Goal: Task Accomplishment & Management: Use online tool/utility

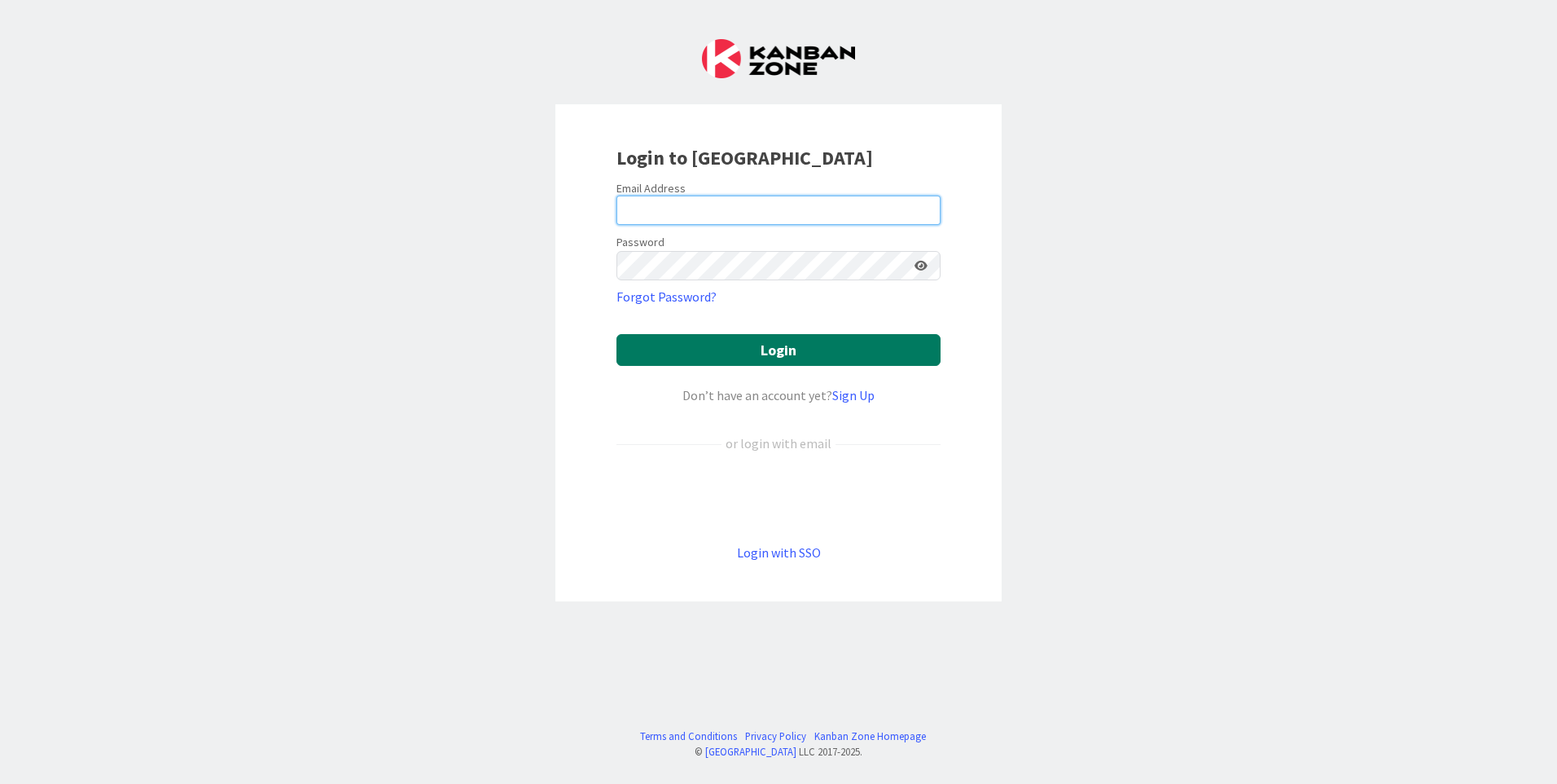
type input "[EMAIL_ADDRESS][DOMAIN_NAME]"
click at [694, 348] on button "Login" at bounding box center [778, 349] width 325 height 32
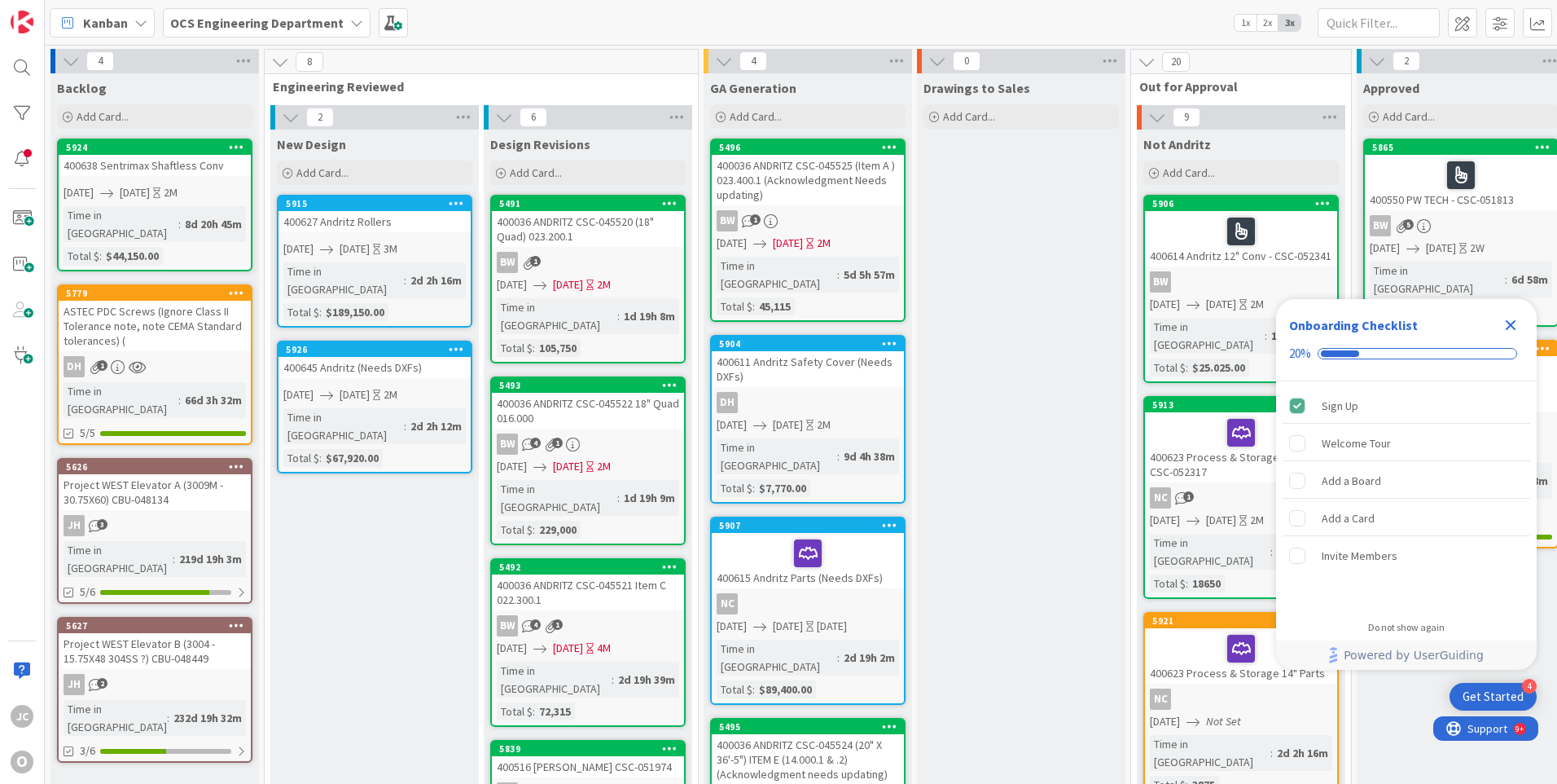
click at [1511, 322] on icon "Close Checklist" at bounding box center [1510, 325] width 19 height 19
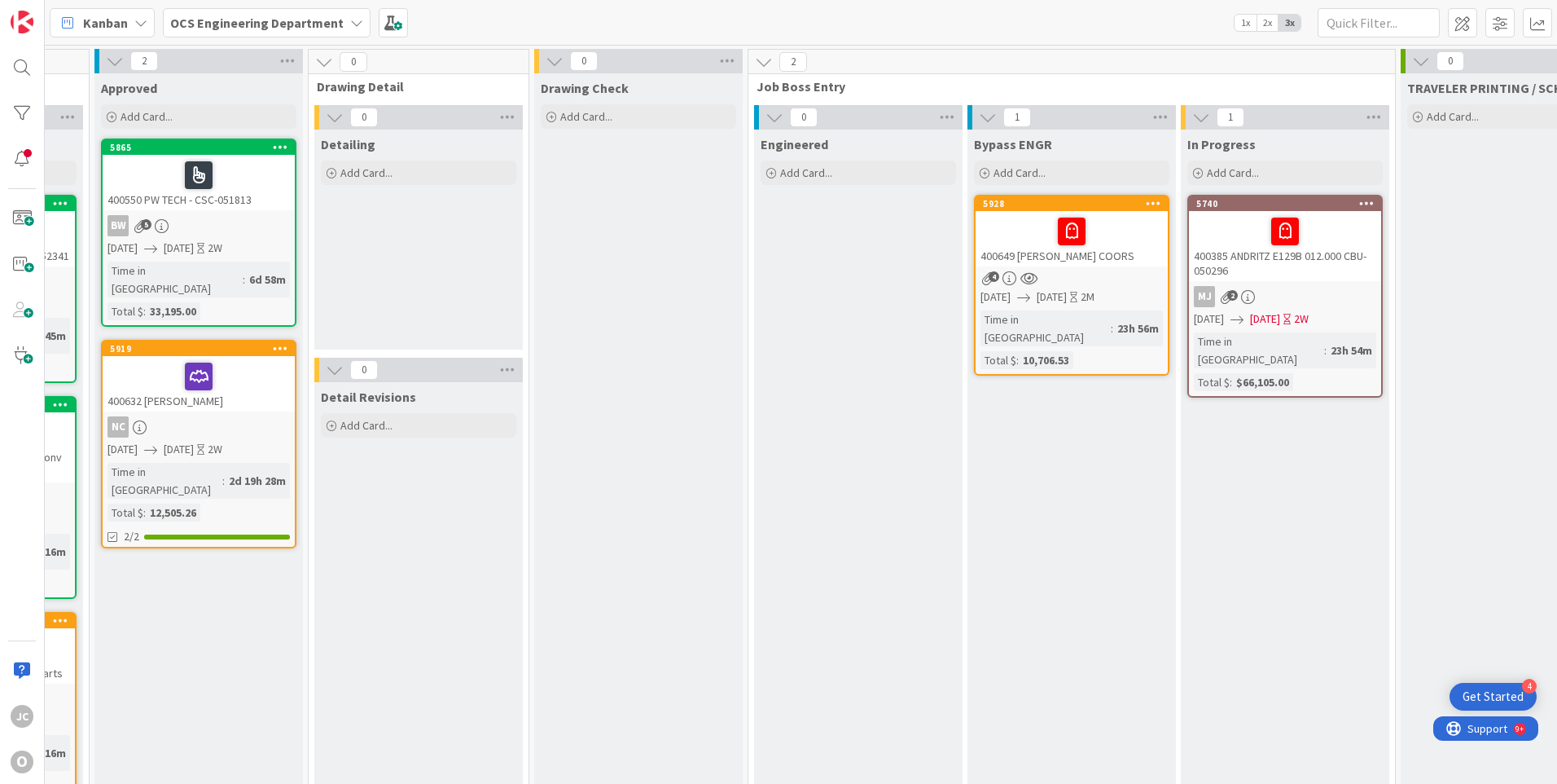
scroll to position [0, 1261]
click at [986, 171] on icon at bounding box center [986, 173] width 10 height 10
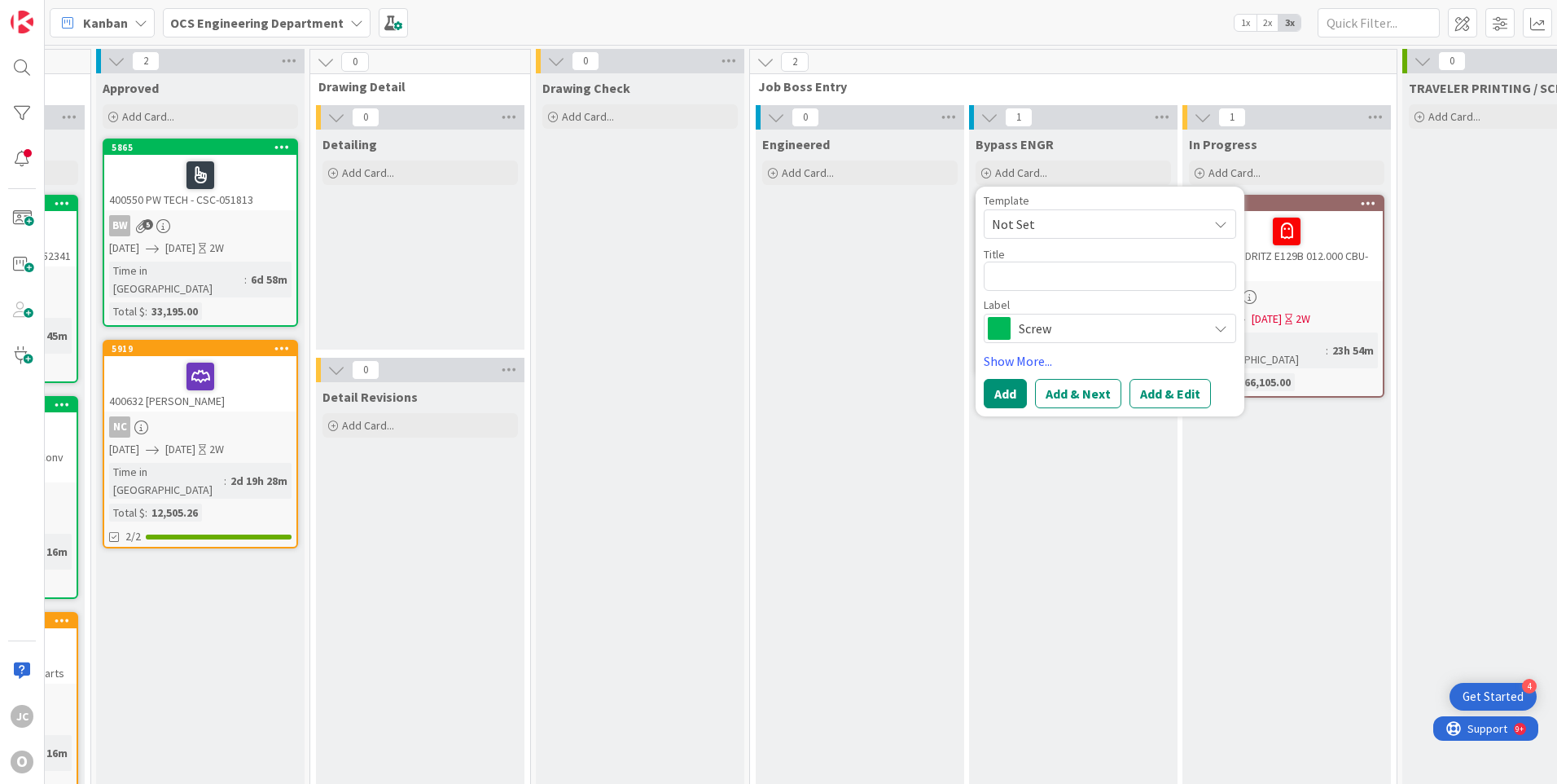
type textarea "x"
type textarea "4"
type textarea "x"
type textarea "40"
type textarea "x"
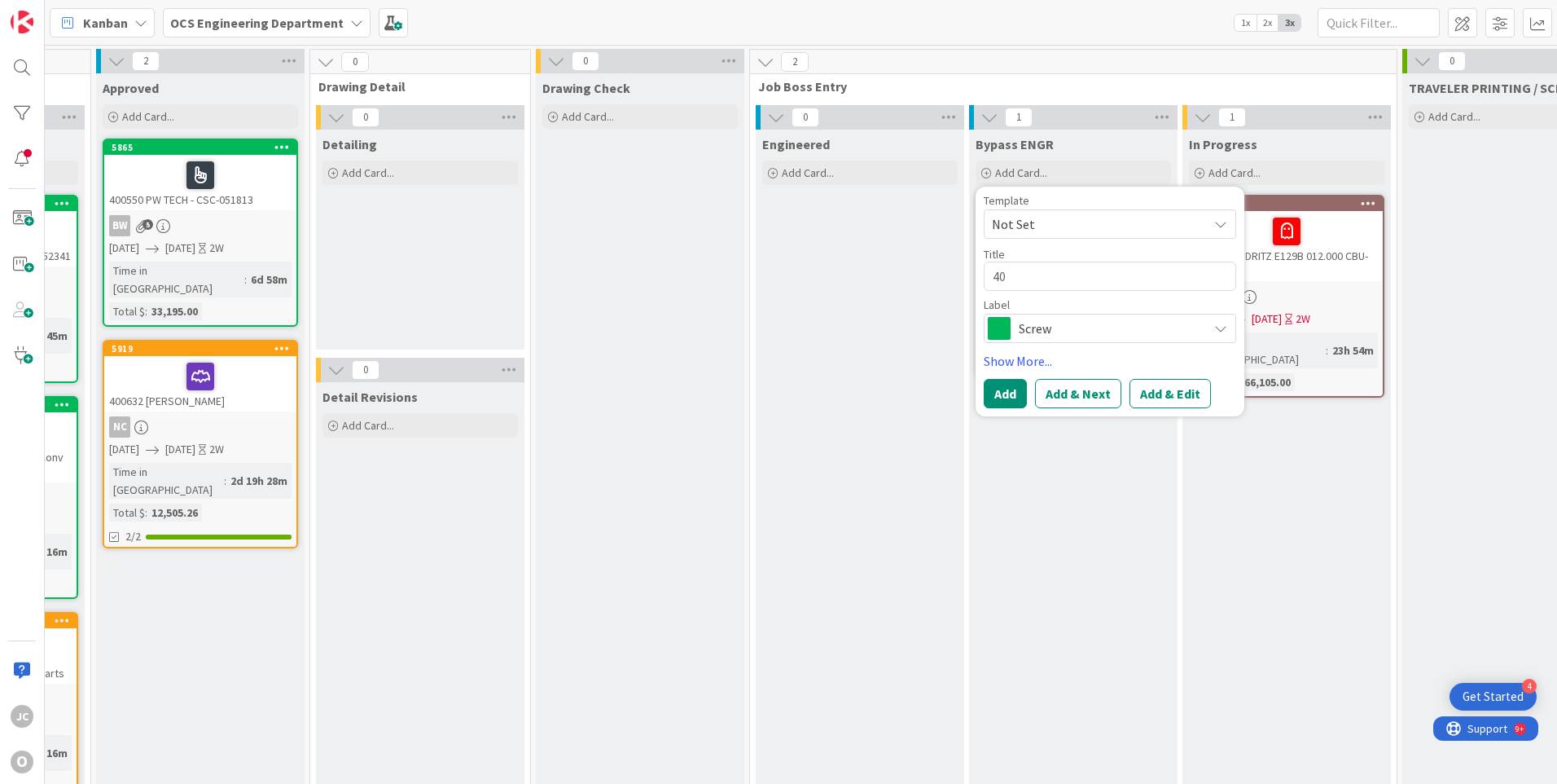
type textarea "400"
type textarea "x"
type textarea "4006"
type textarea "x"
type textarea "40065"
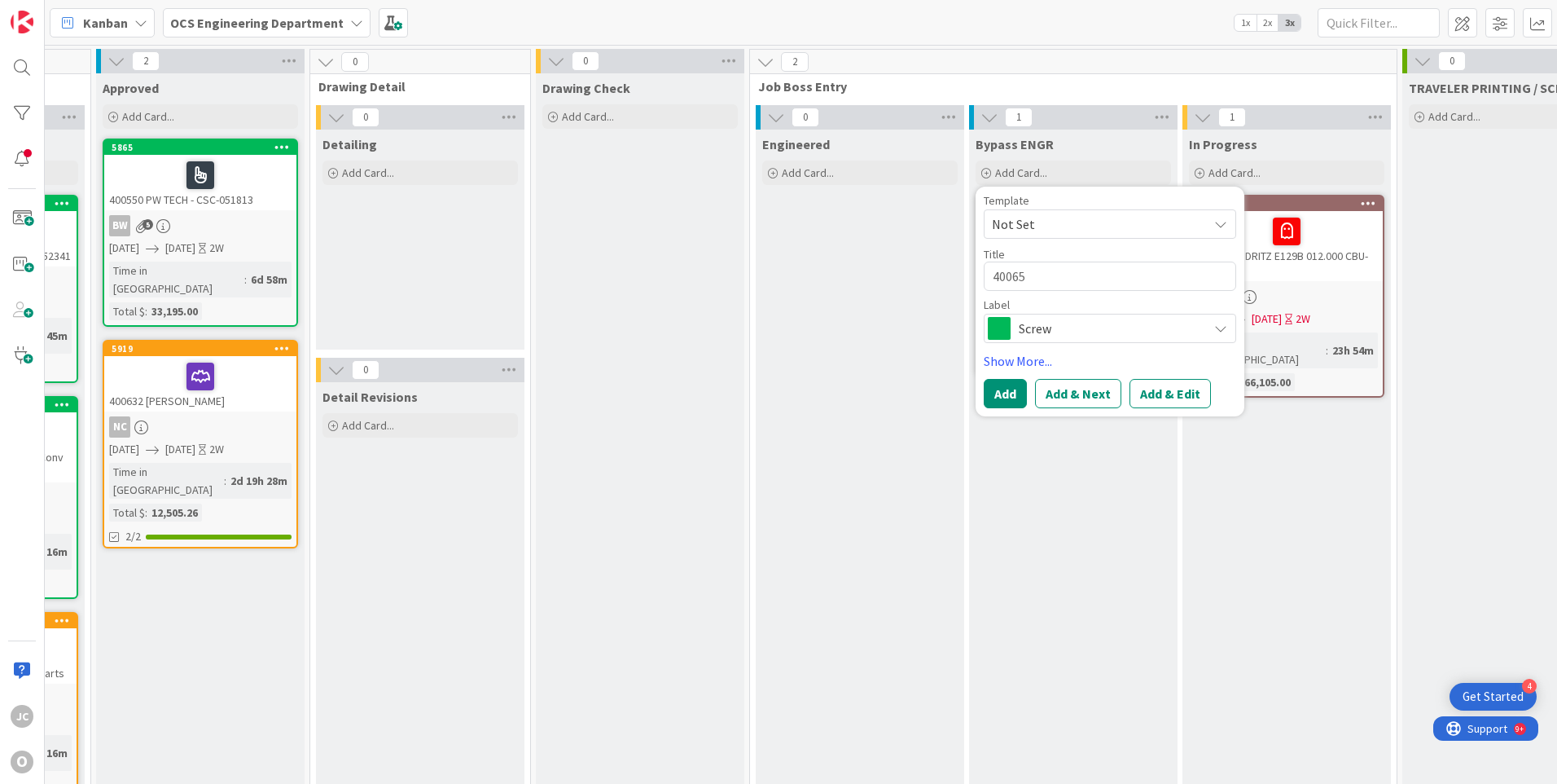
type textarea "x"
type textarea "400651"
type textarea "x"
type textarea "400651"
type textarea "x"
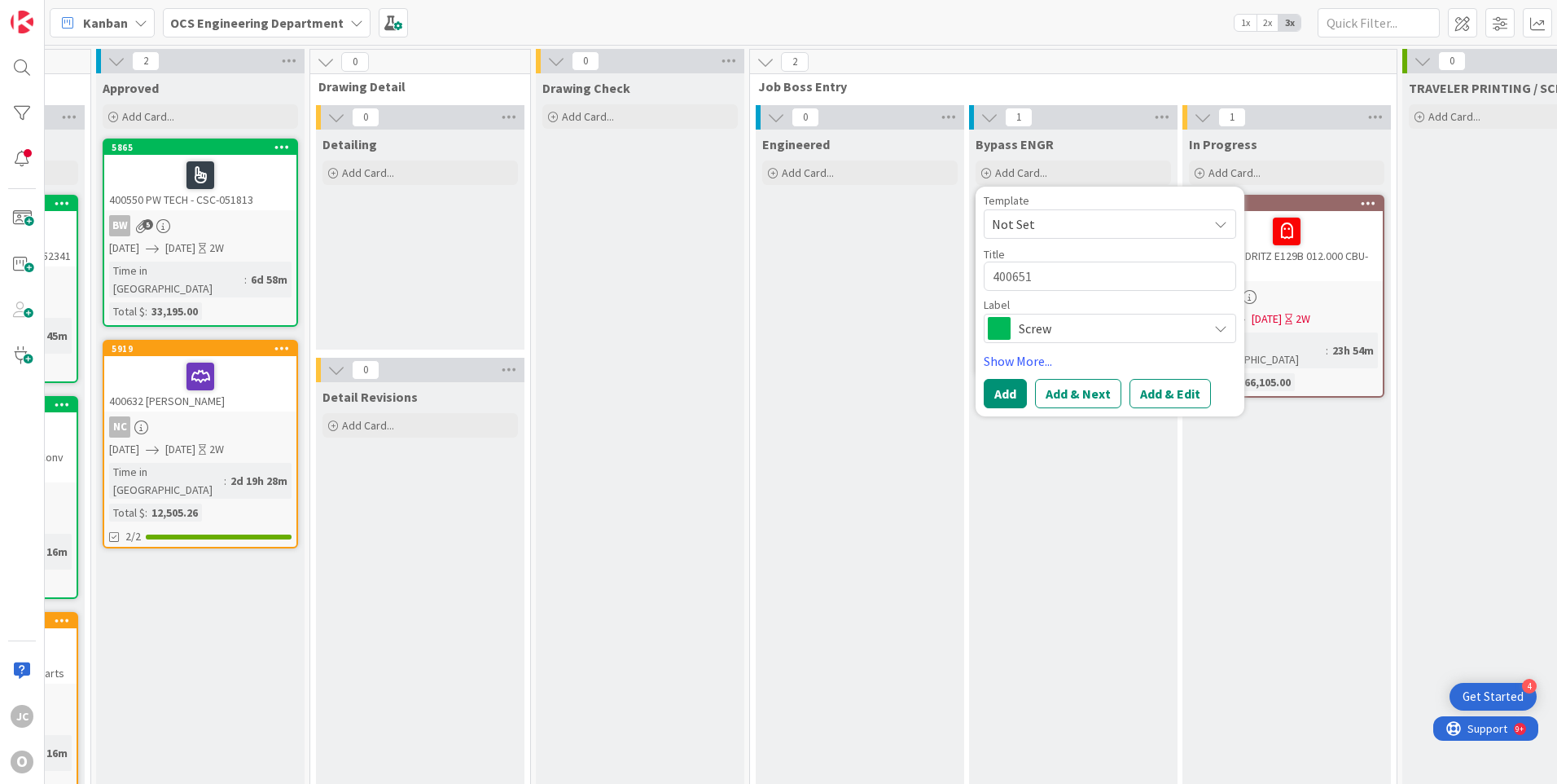
type textarea "400651 P"
type textarea "x"
type textarea "400651 PU"
type textarea "x"
type textarea "400651 PUR"
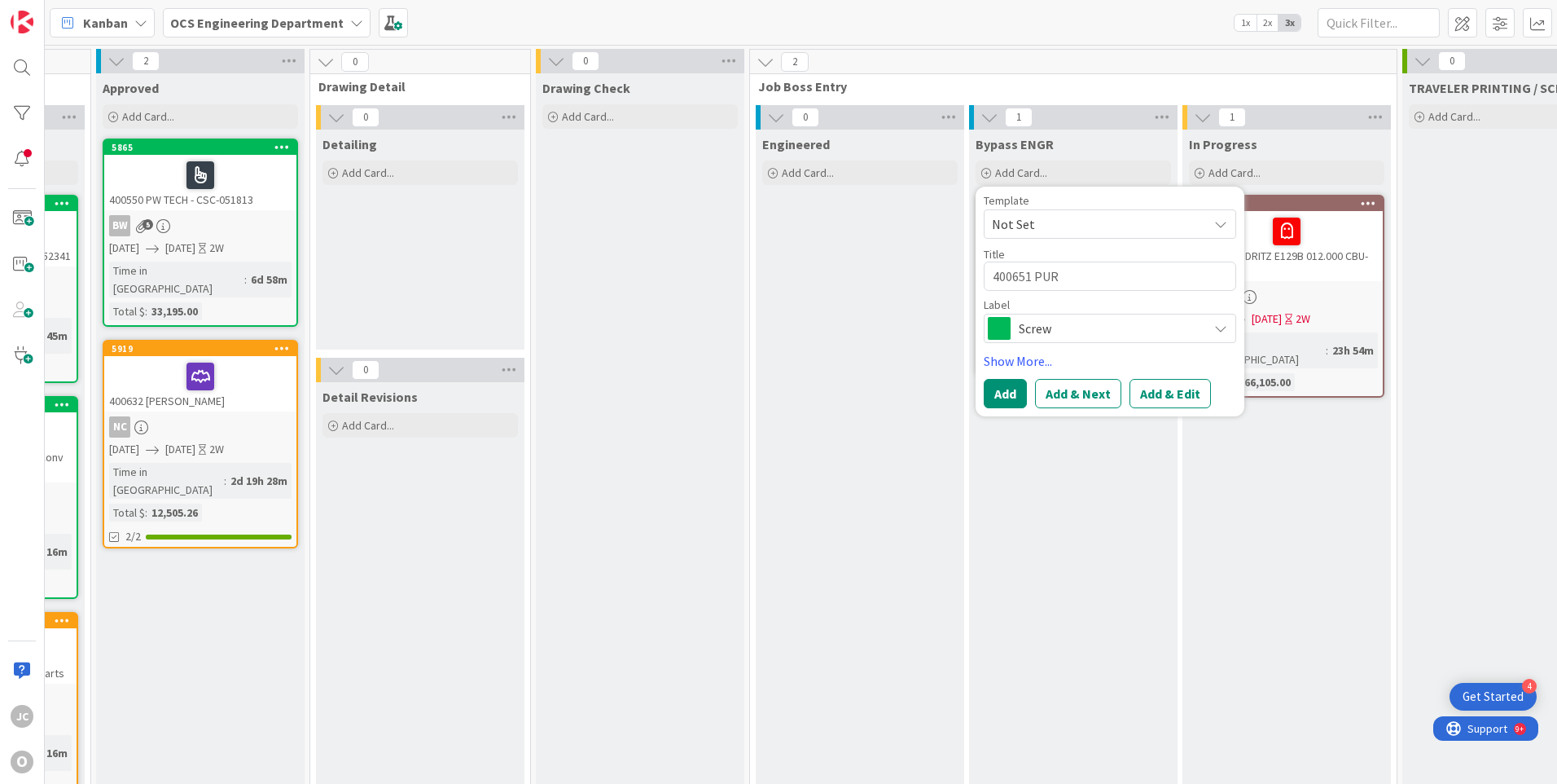
type textarea "x"
type textarea "400651 PURV"
type textarea "x"
type textarea "400651 PURVI"
type textarea "x"
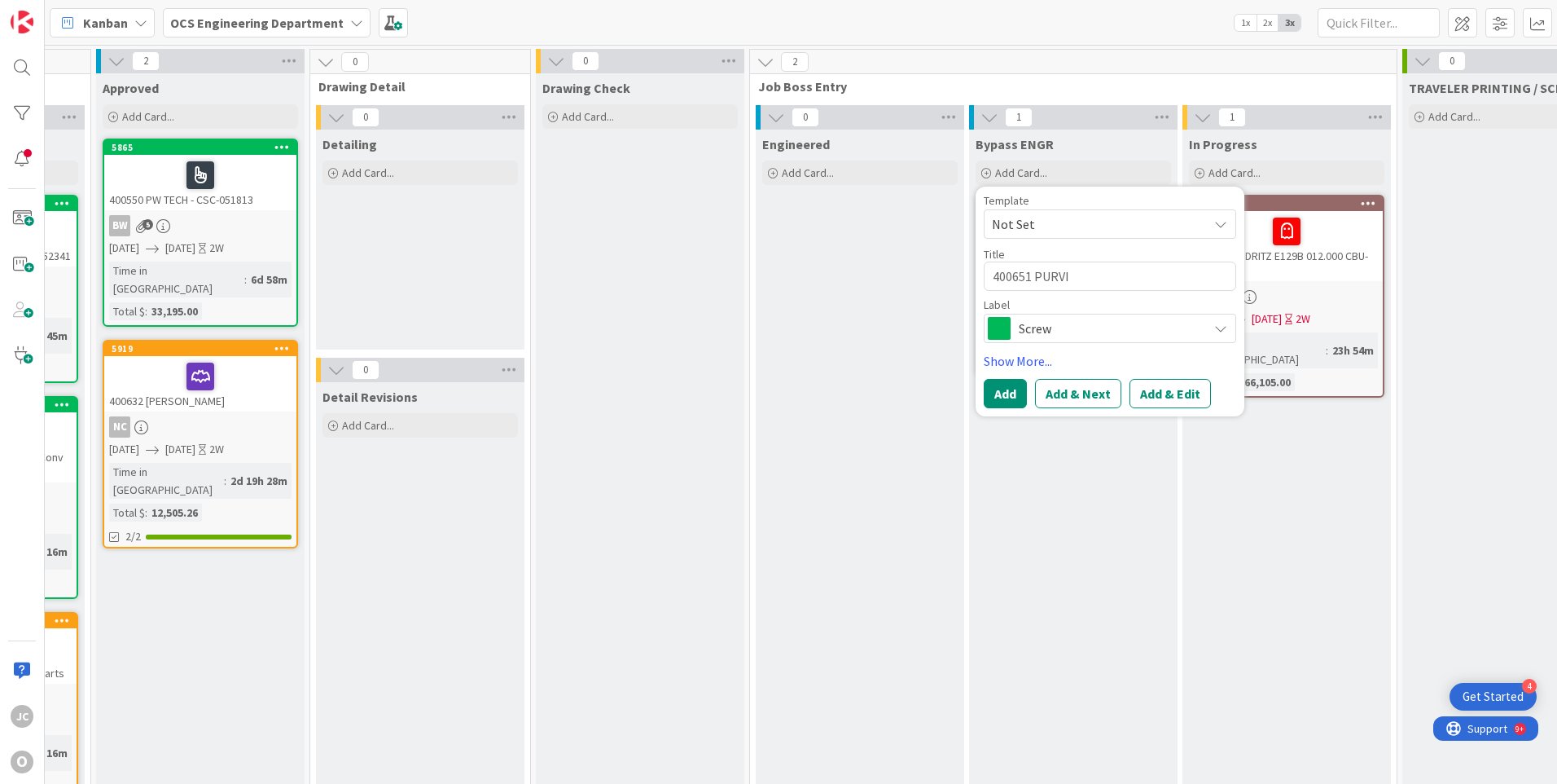
type textarea "400651 [PERSON_NAME]"
type textarea "x"
type textarea "400651 [PERSON_NAME]"
type textarea "x"
type textarea "400651 [PERSON_NAME] D"
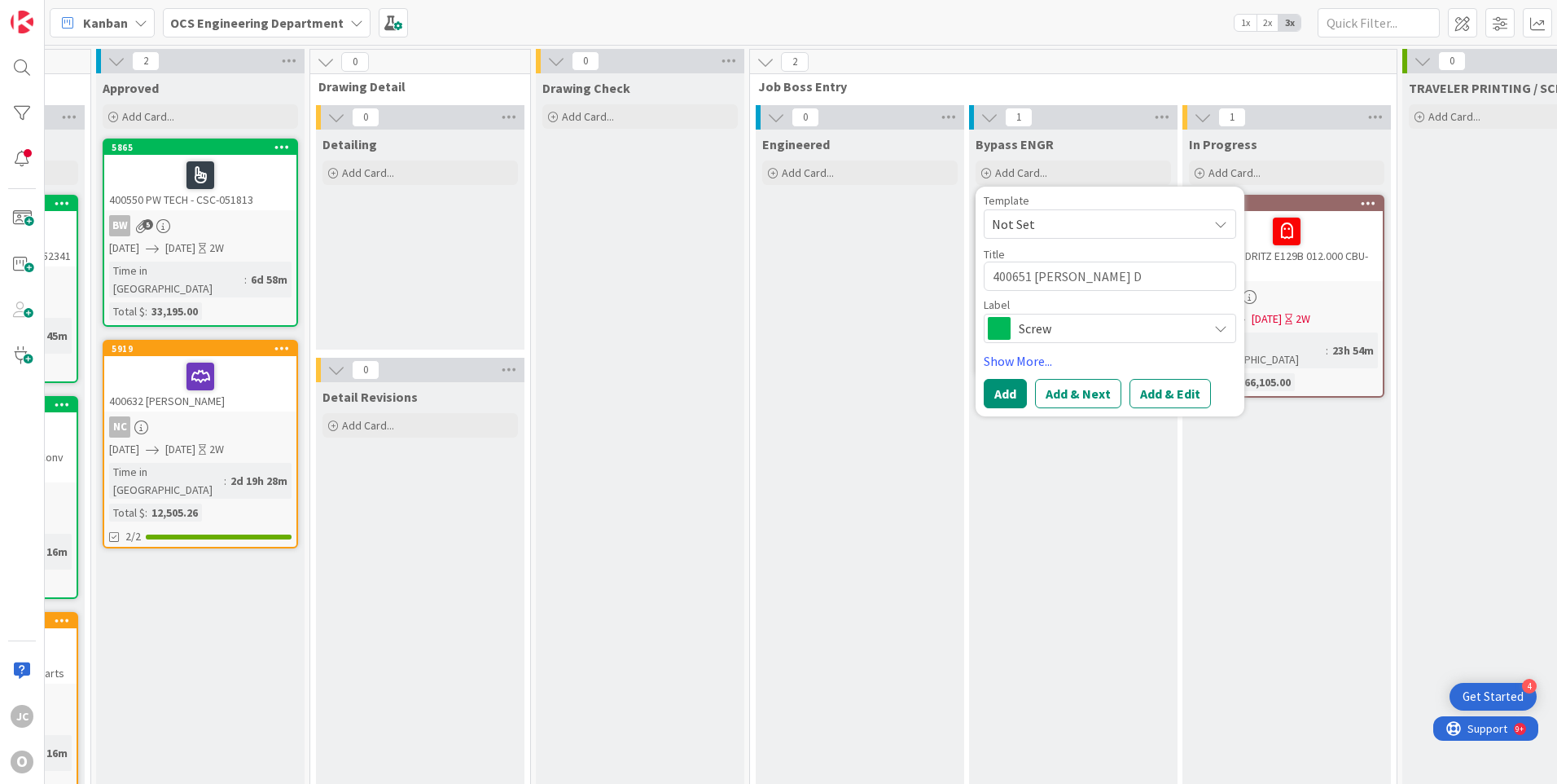
type textarea "x"
type textarea "400651 [PERSON_NAME] DA"
type textarea "x"
type textarea "400651 [PERSON_NAME]"
type textarea "x"
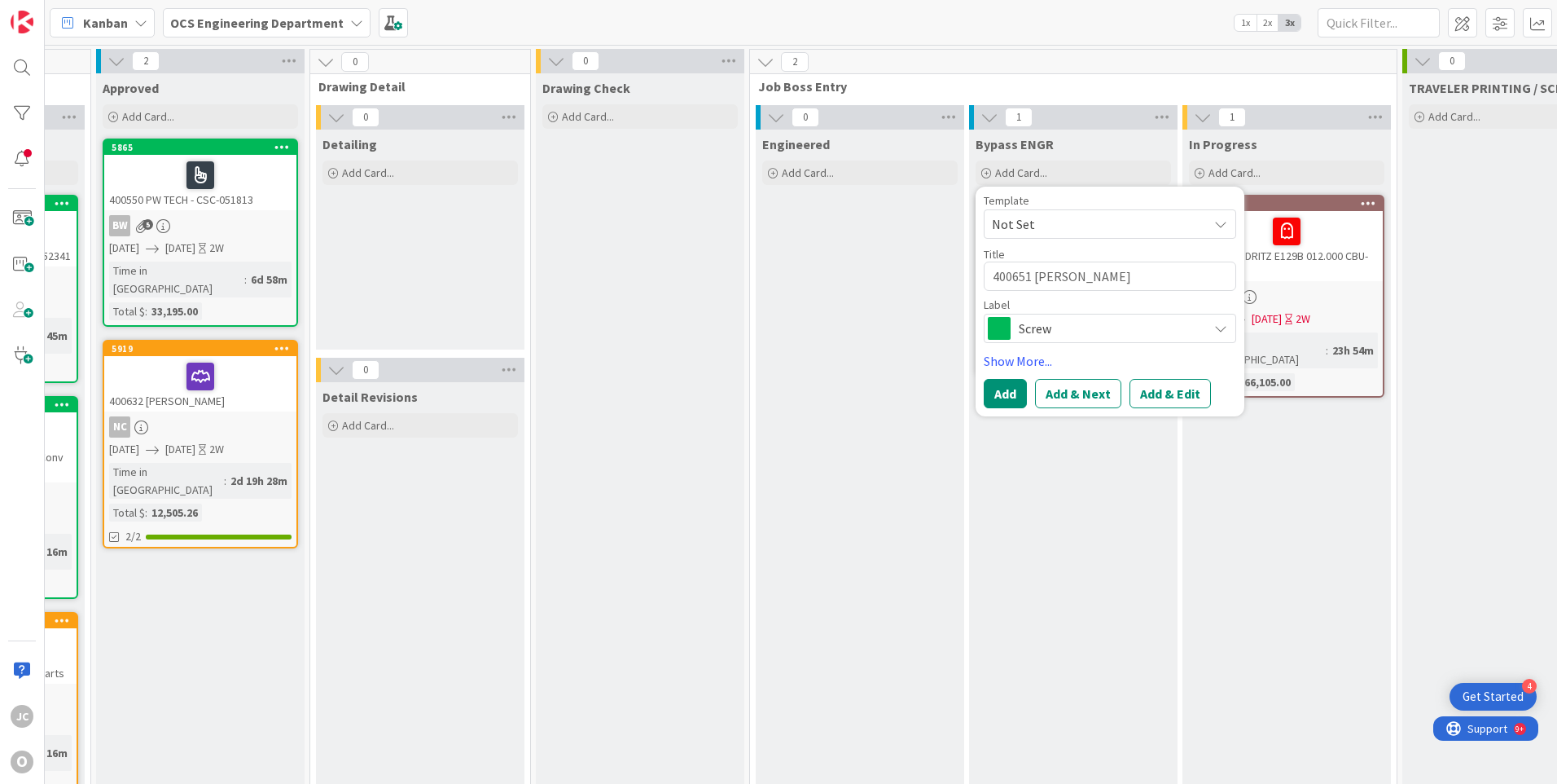
type textarea "400651 [PERSON_NAME]"
type textarea "x"
type textarea "400651 [PERSON_NAME]"
type textarea "x"
type textarea "400651 [PERSON_NAME]"
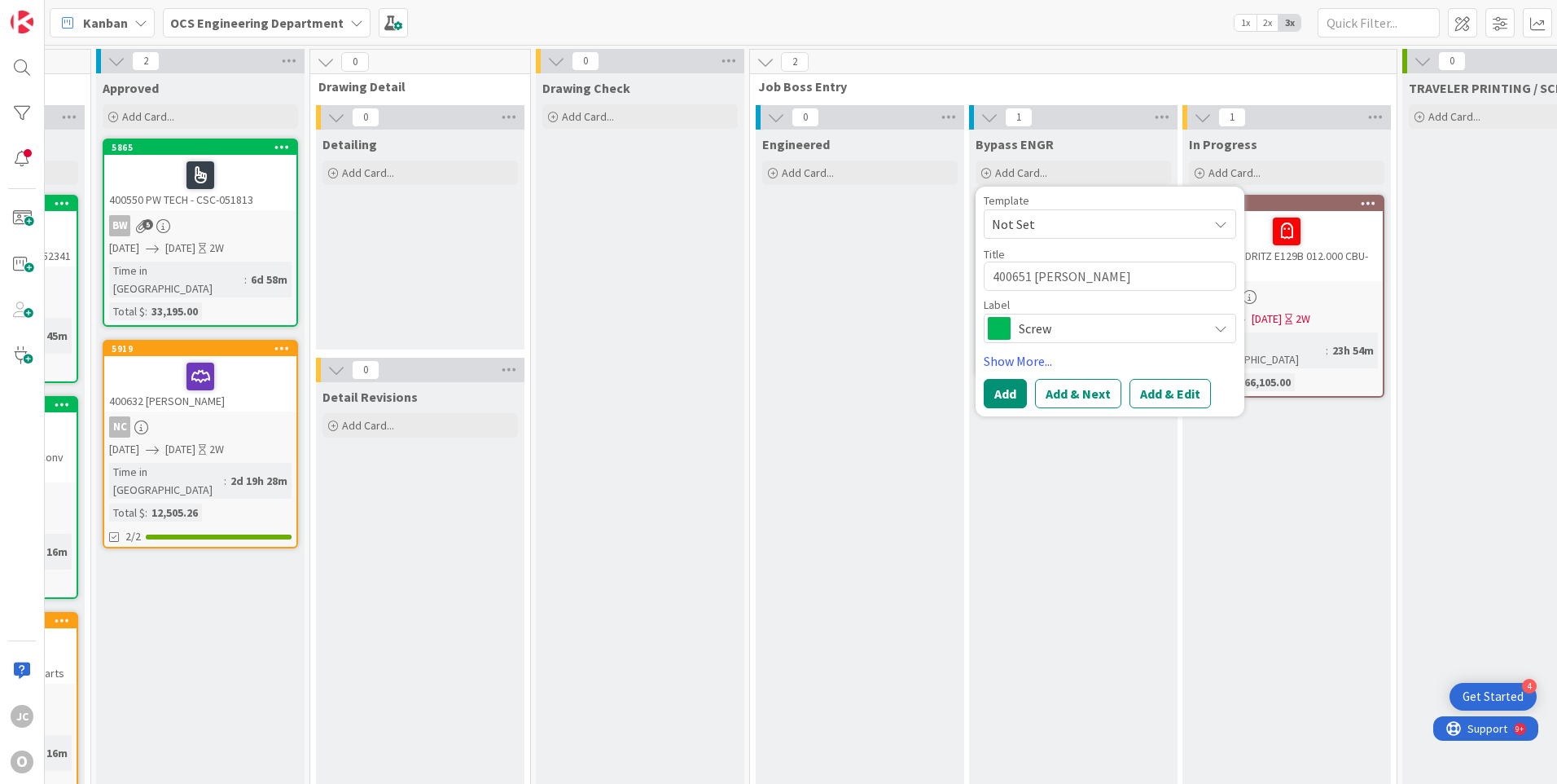
type textarea "x"
type textarea "400651 PURVIS DALLA"
type textarea "x"
type textarea "400651 [PERSON_NAME]"
click at [1090, 328] on span "Screw" at bounding box center [1109, 328] width 181 height 23
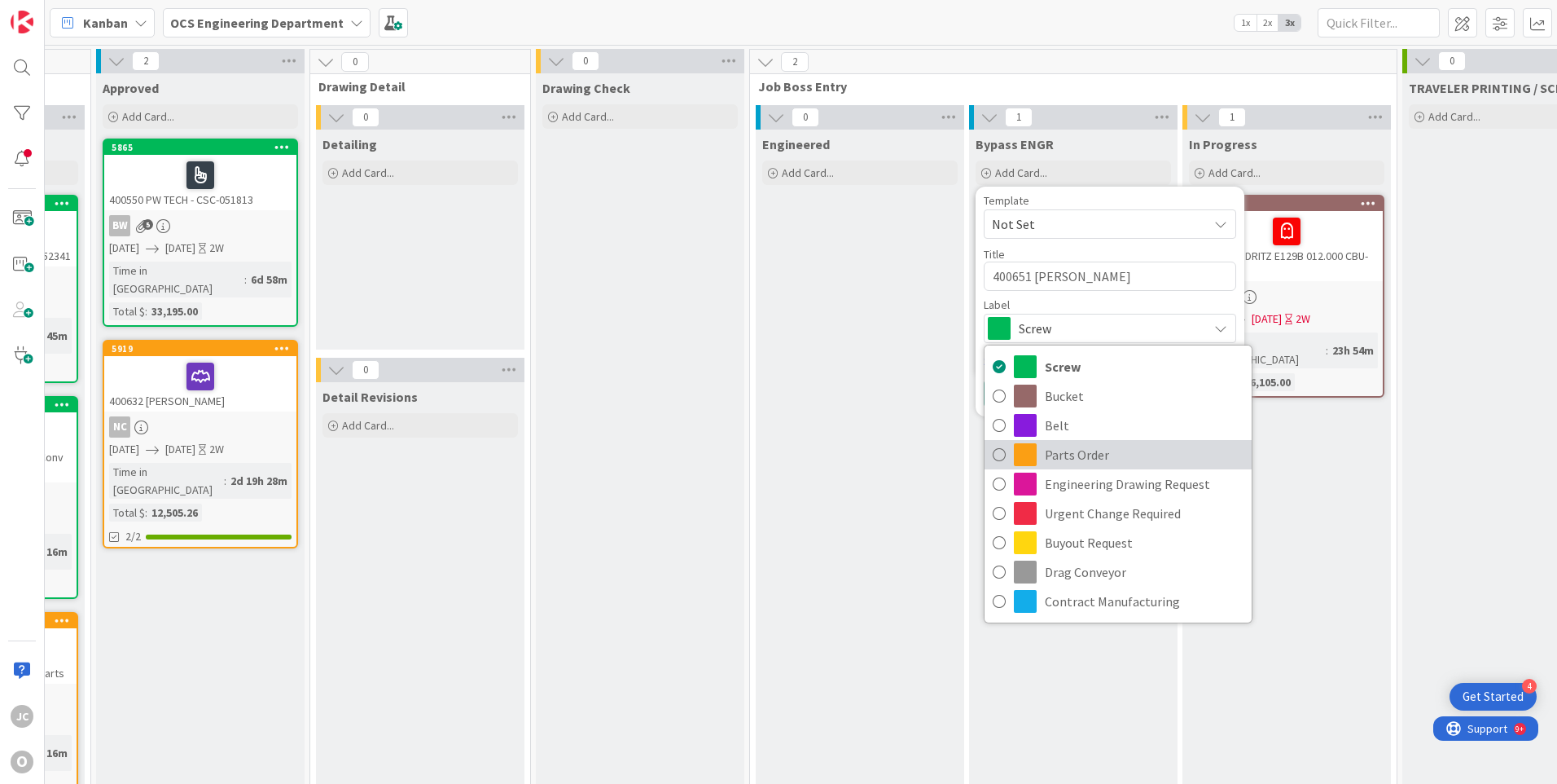
click at [1069, 458] on span "Parts Order" at bounding box center [1144, 454] width 199 height 25
type textarea "x"
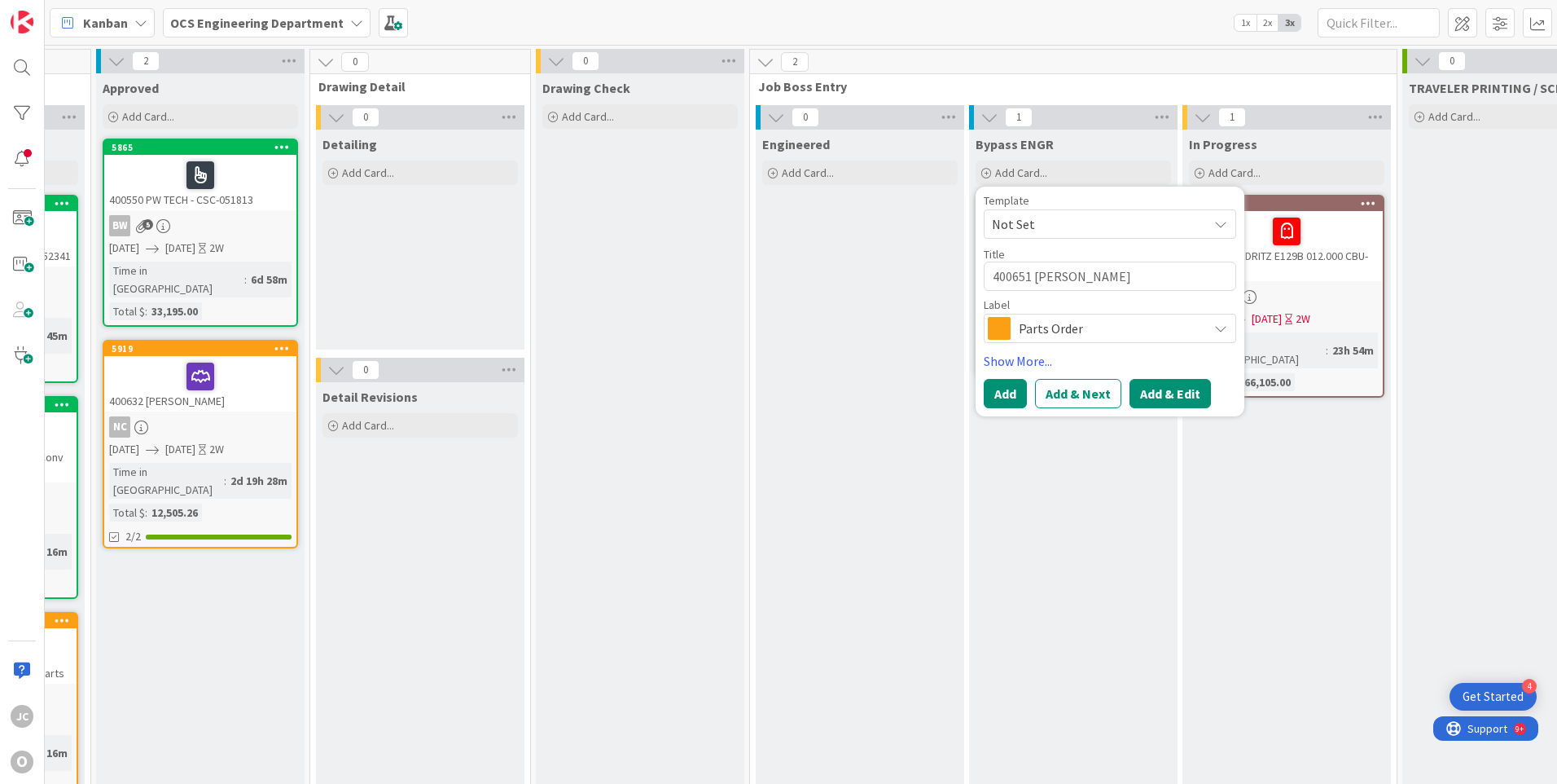
click at [1144, 400] on button "Add & Edit" at bounding box center [1170, 393] width 82 height 29
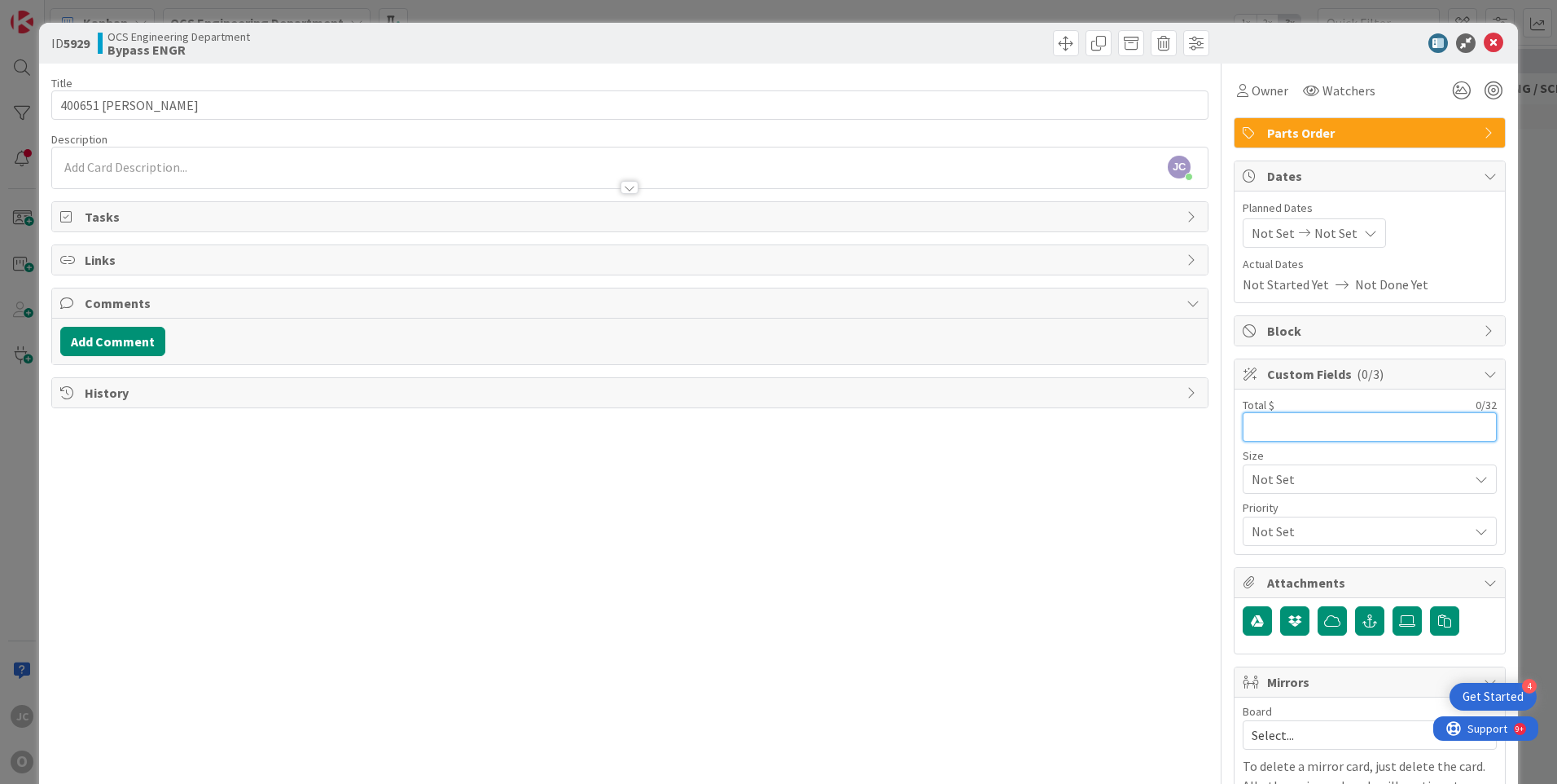
click at [1253, 432] on input "text" at bounding box center [1370, 426] width 254 height 29
type input "2,094.00"
click at [1340, 90] on span "Watchers" at bounding box center [1350, 90] width 53 height 19
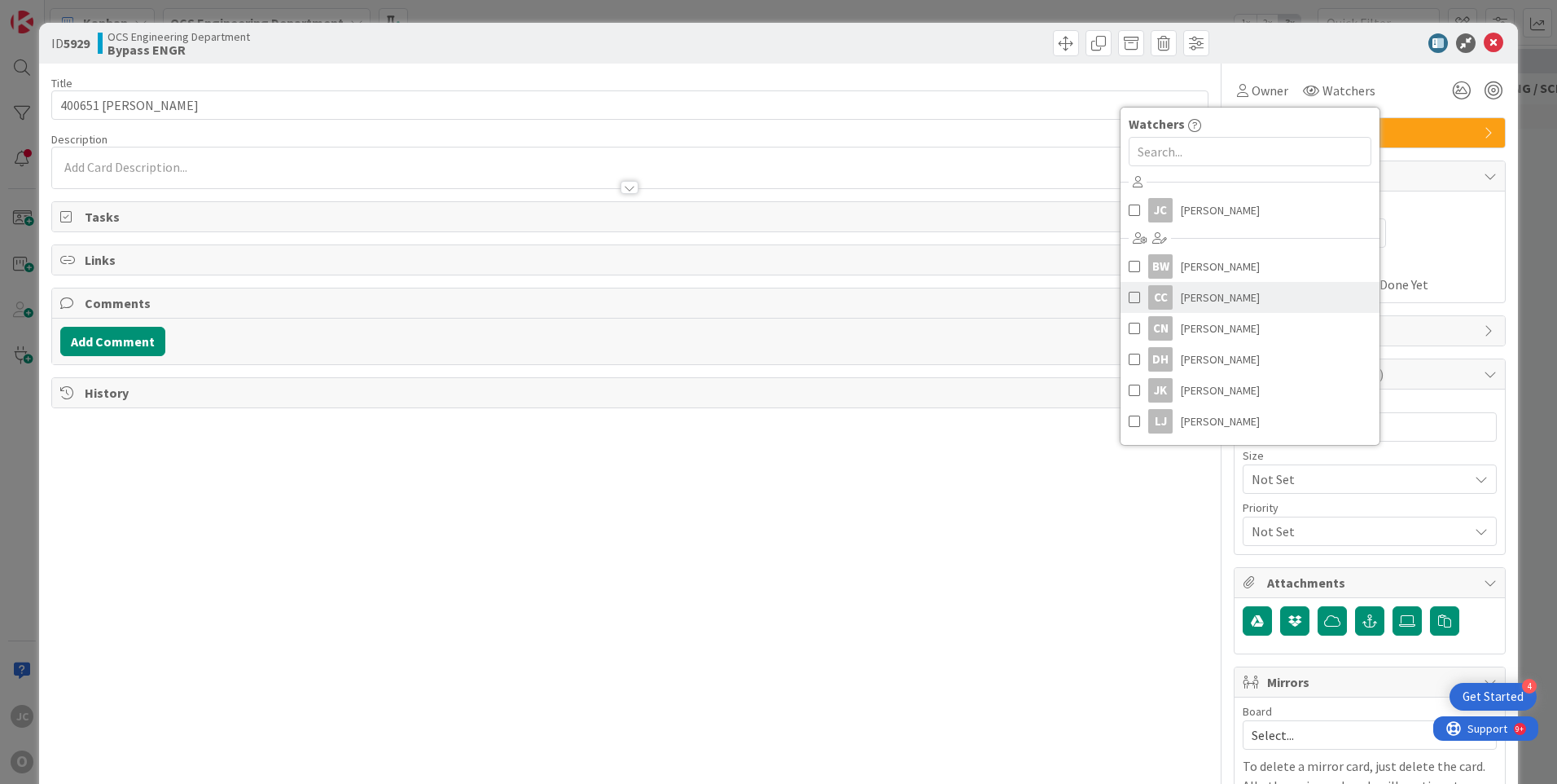
click at [1250, 300] on span "[PERSON_NAME]" at bounding box center [1220, 297] width 79 height 25
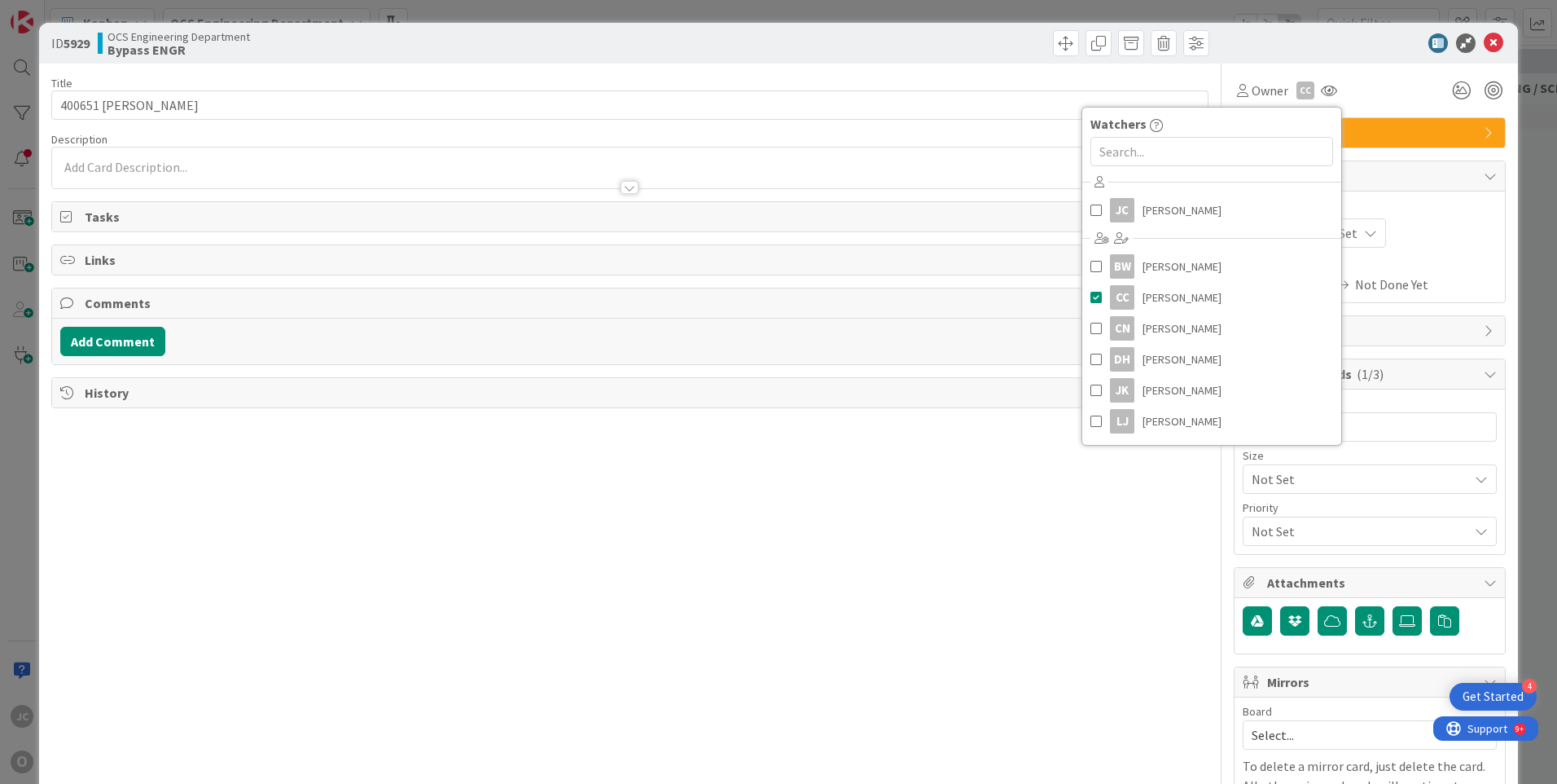
click at [1443, 253] on div "Planned Dates Not Set Not Set Actual Dates Not Started Yet Not Done Yet" at bounding box center [1370, 247] width 254 height 94
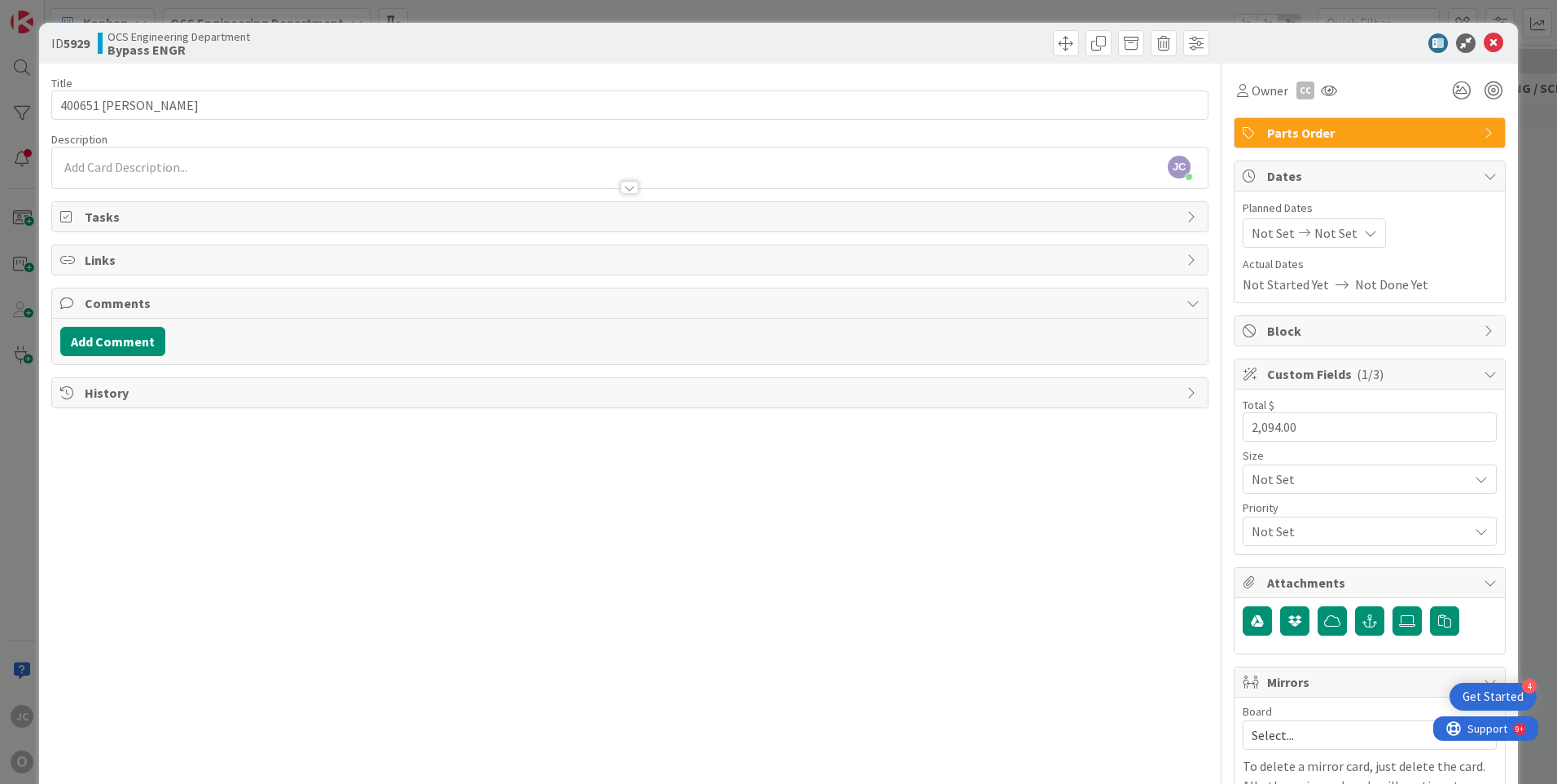
click at [1273, 231] on span "Not Set" at bounding box center [1273, 232] width 43 height 19
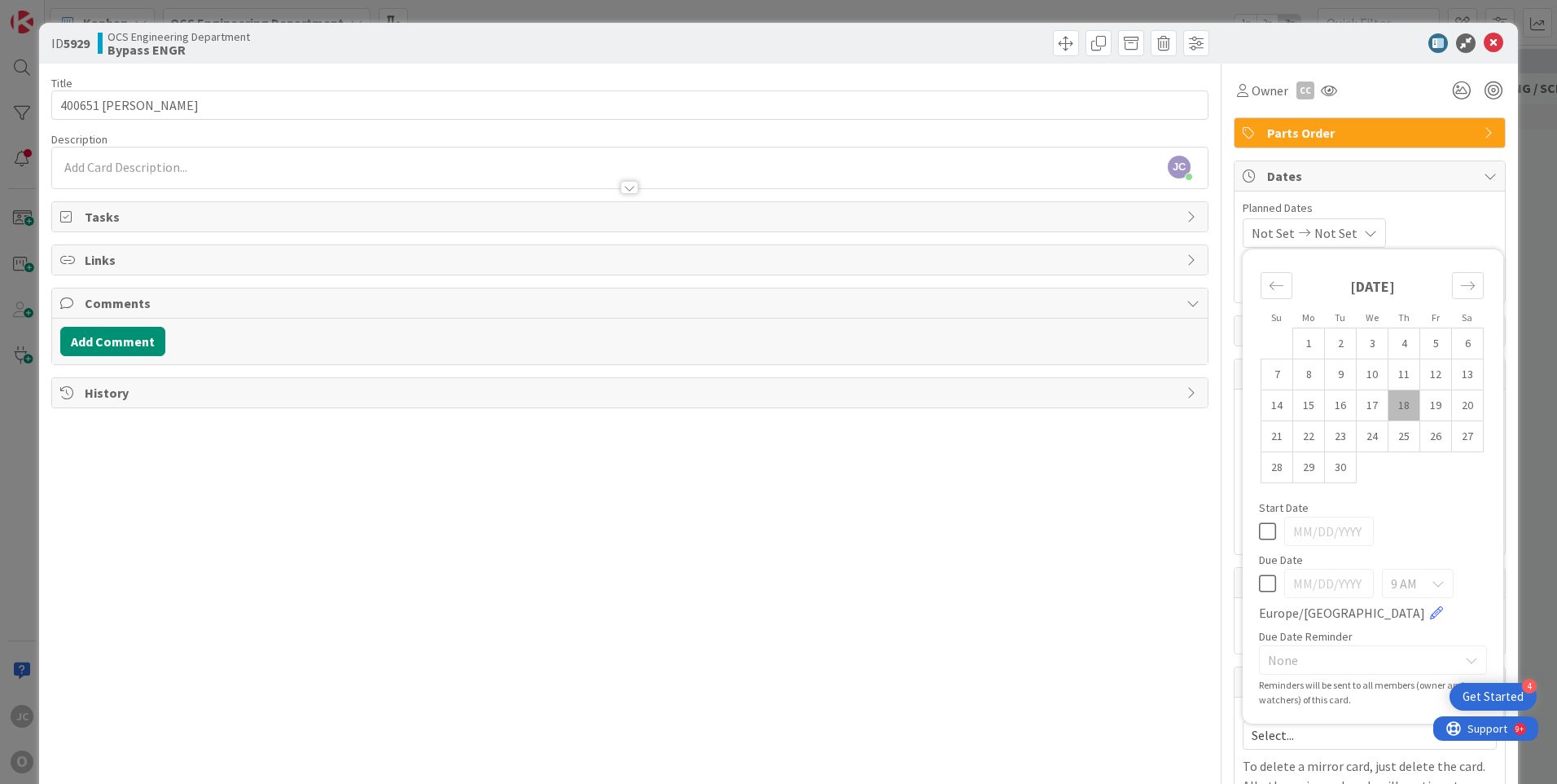
click at [1389, 403] on td "18" at bounding box center [1405, 406] width 32 height 31
type input "[DATE]"
click at [1373, 231] on icon at bounding box center [1367, 233] width 13 height 13
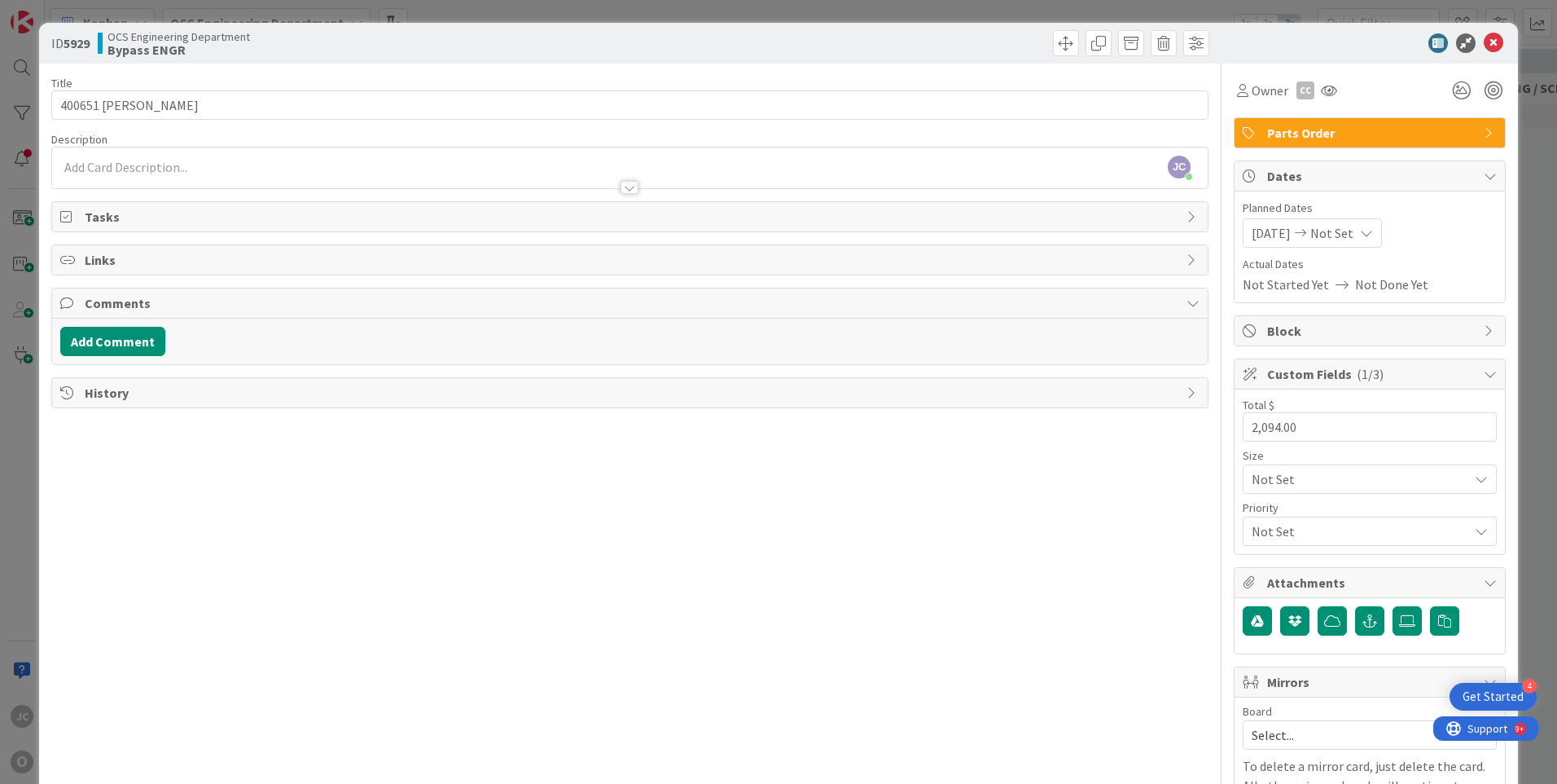
click at [1373, 231] on icon at bounding box center [1367, 233] width 13 height 13
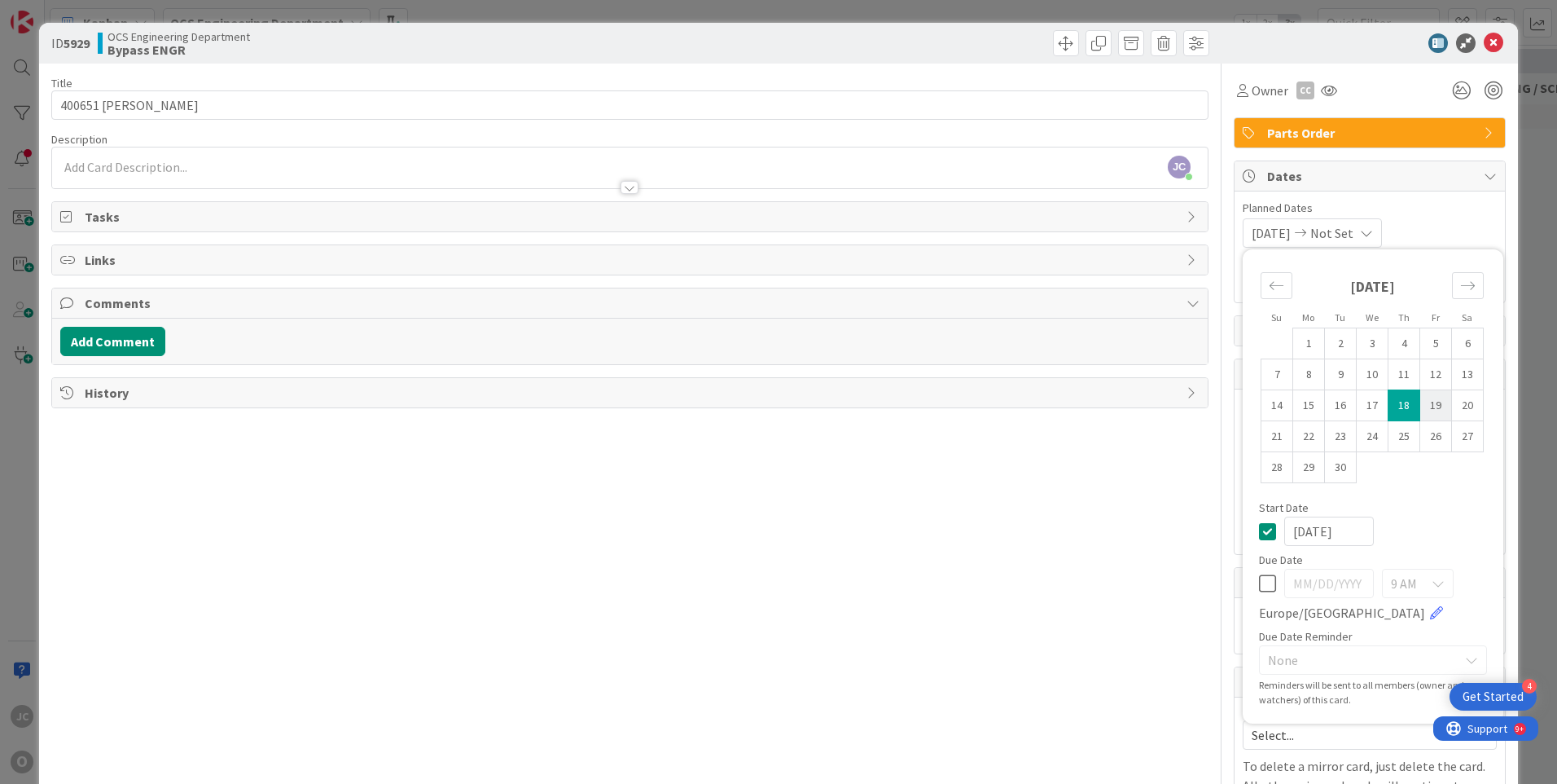
click at [1423, 401] on td "19" at bounding box center [1436, 406] width 32 height 31
type input "[DATE]"
click at [1098, 509] on div "Title 20 / 128 400651 [PERSON_NAME] Description [PERSON_NAME] just joined Owner…" at bounding box center [630, 465] width 1157 height 803
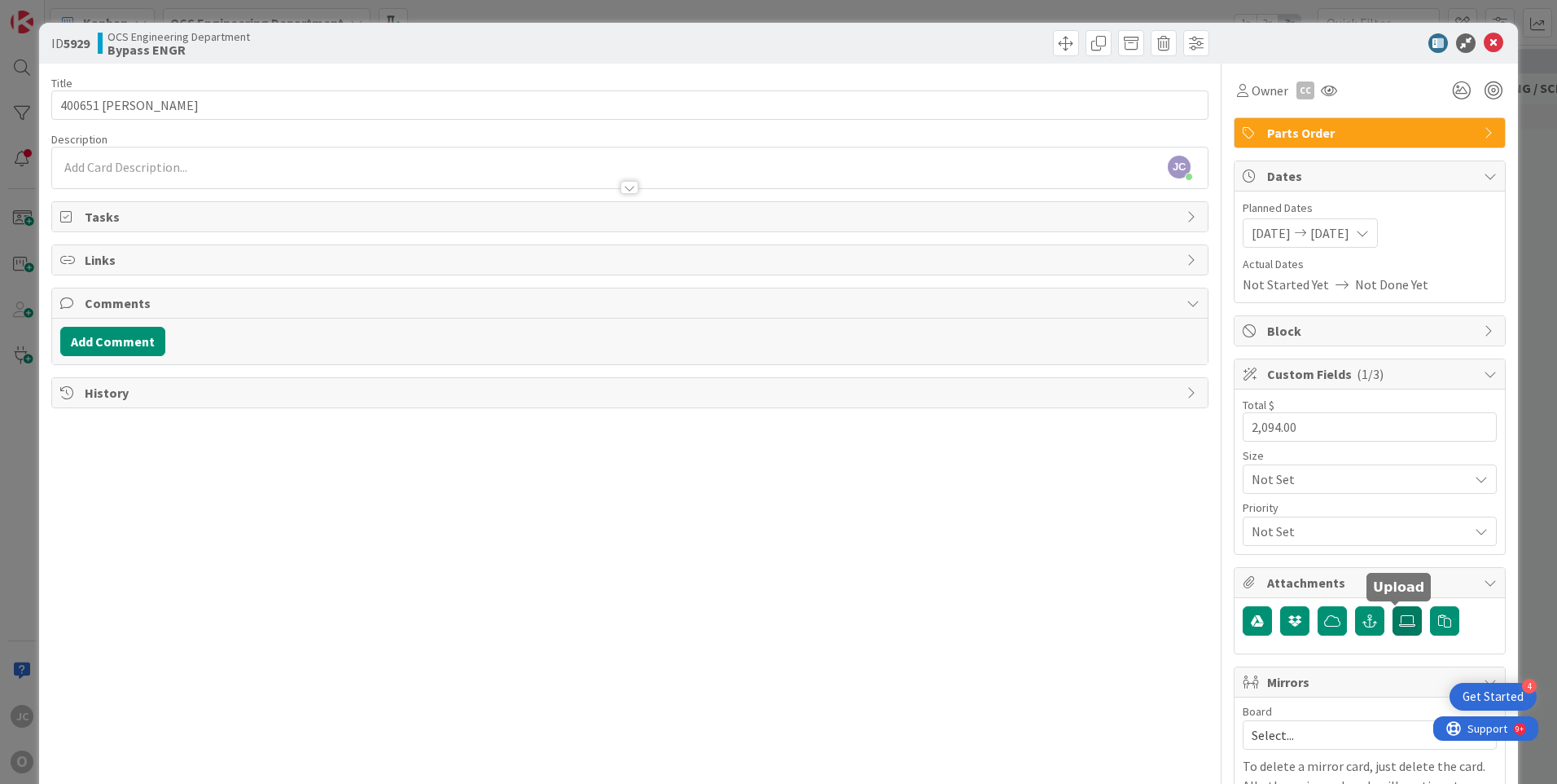
click at [1399, 619] on icon at bounding box center [1408, 621] width 17 height 13
click at [1393, 606] on input "file" at bounding box center [1393, 606] width 0 height 0
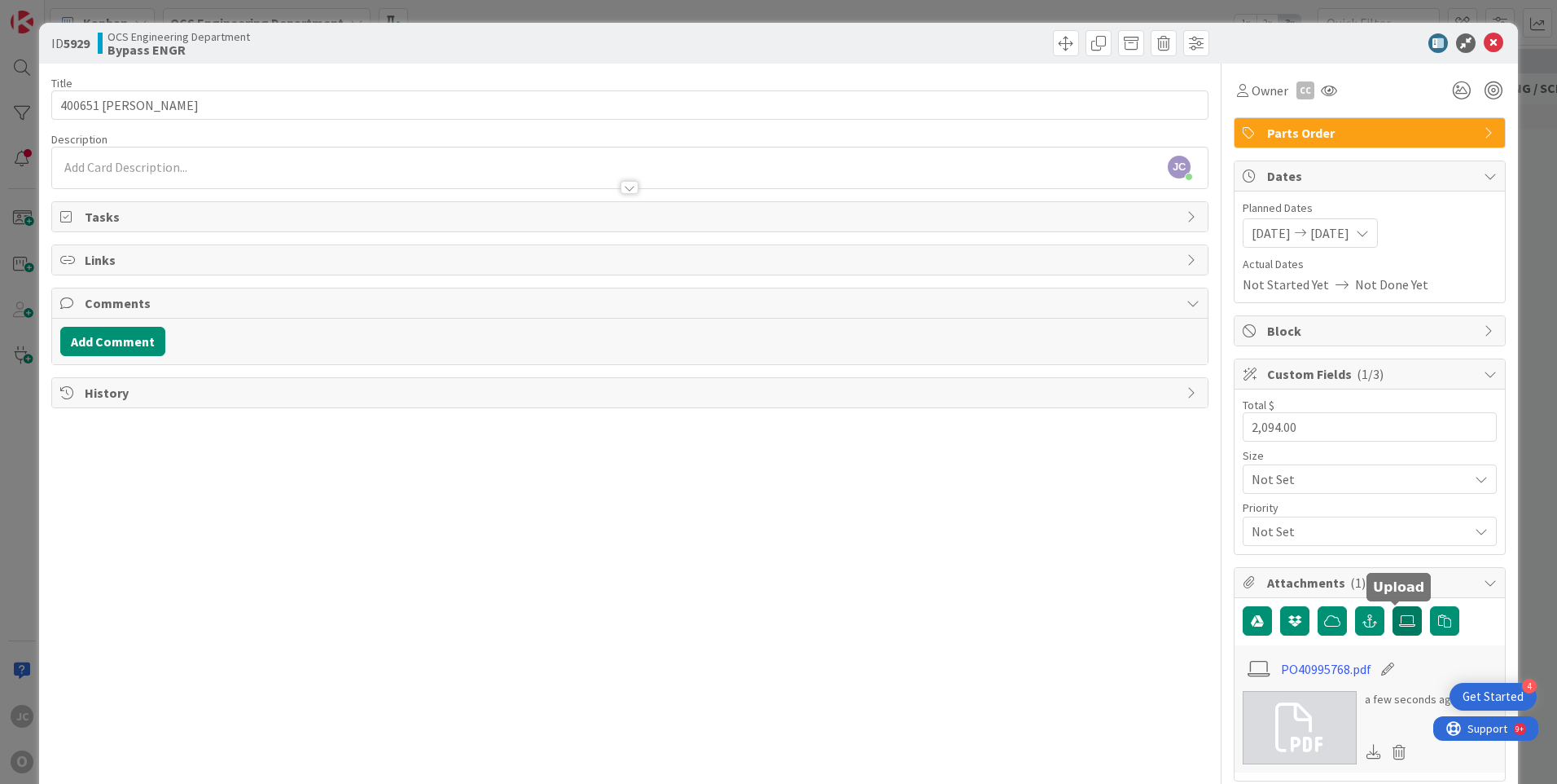
click at [1399, 622] on icon at bounding box center [1408, 621] width 17 height 13
click at [1393, 606] on input "file" at bounding box center [1393, 606] width 0 height 0
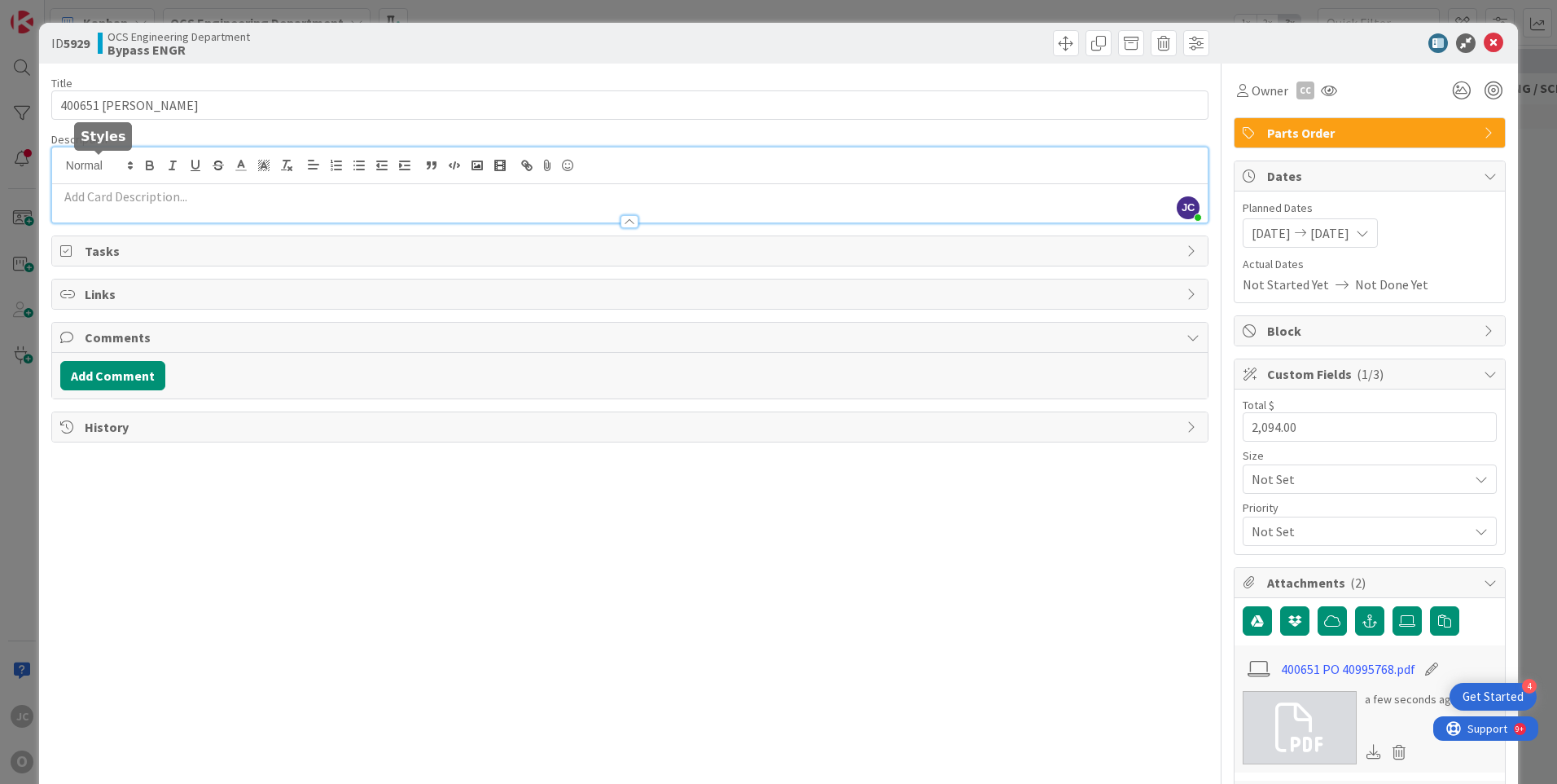
click at [108, 164] on div "[PERSON_NAME] just joined" at bounding box center [630, 185] width 1156 height 75
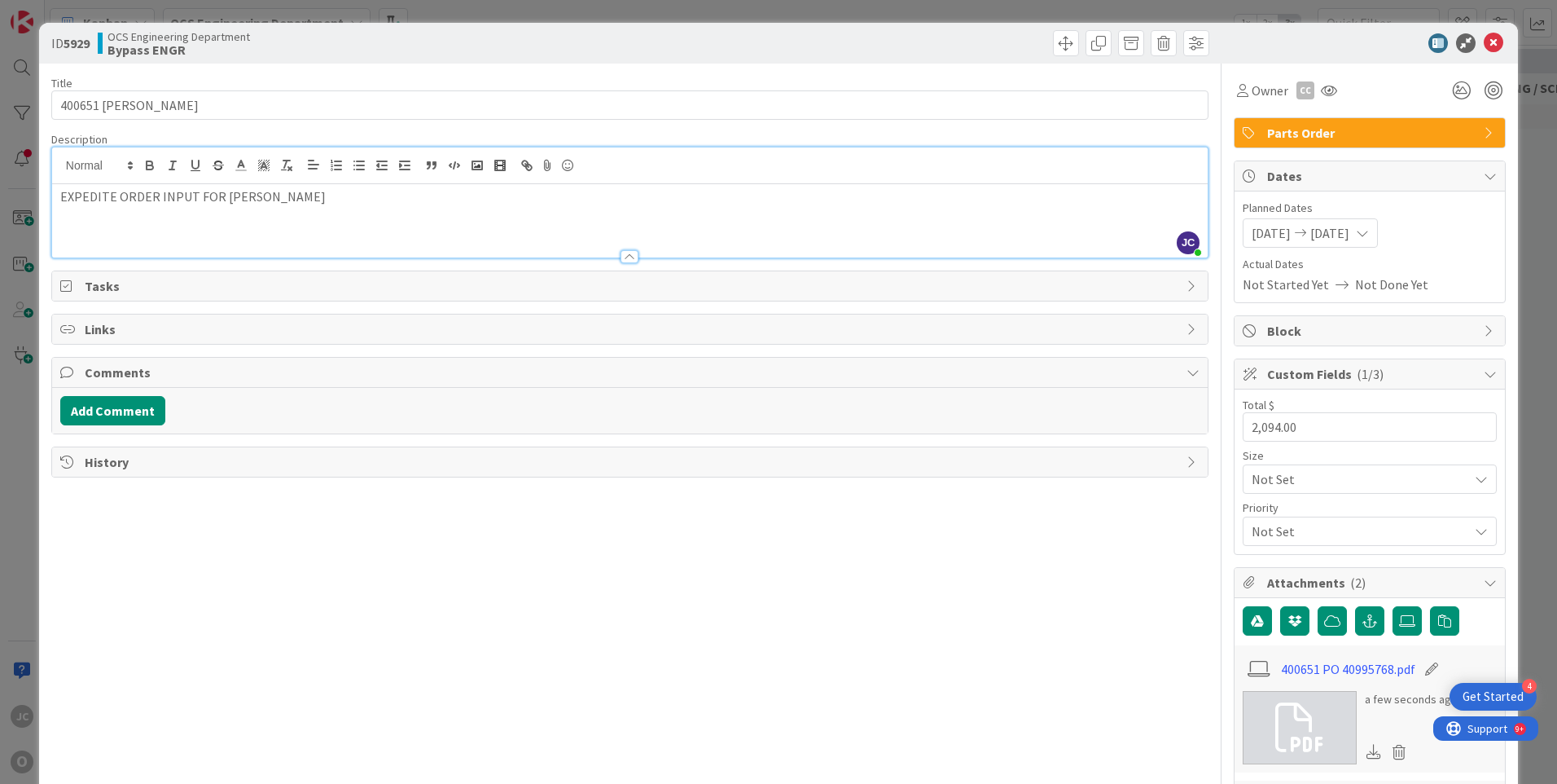
click at [657, 550] on div "Title 20 / 128 400651 [PERSON_NAME] Description [PERSON_NAME] just joined EXPED…" at bounding box center [630, 596] width 1157 height 1066
